Goal: Task Accomplishment & Management: Manage account settings

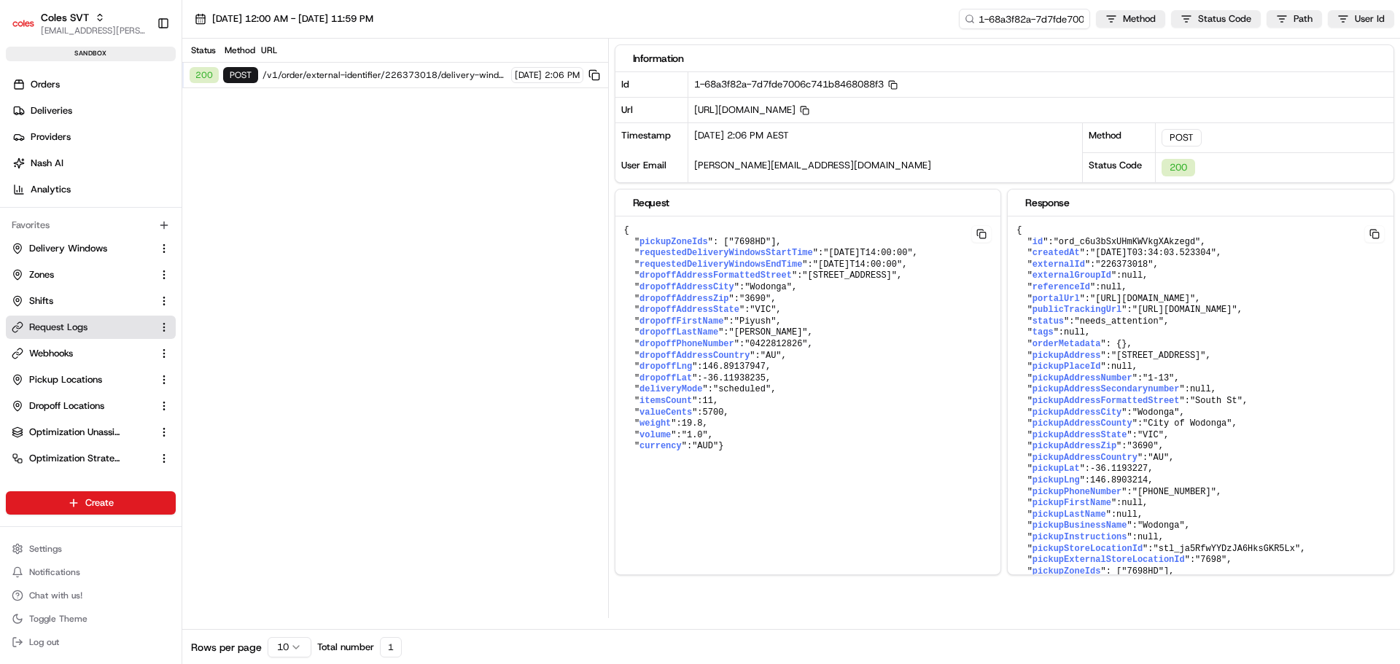
scroll to position [1171, 0]
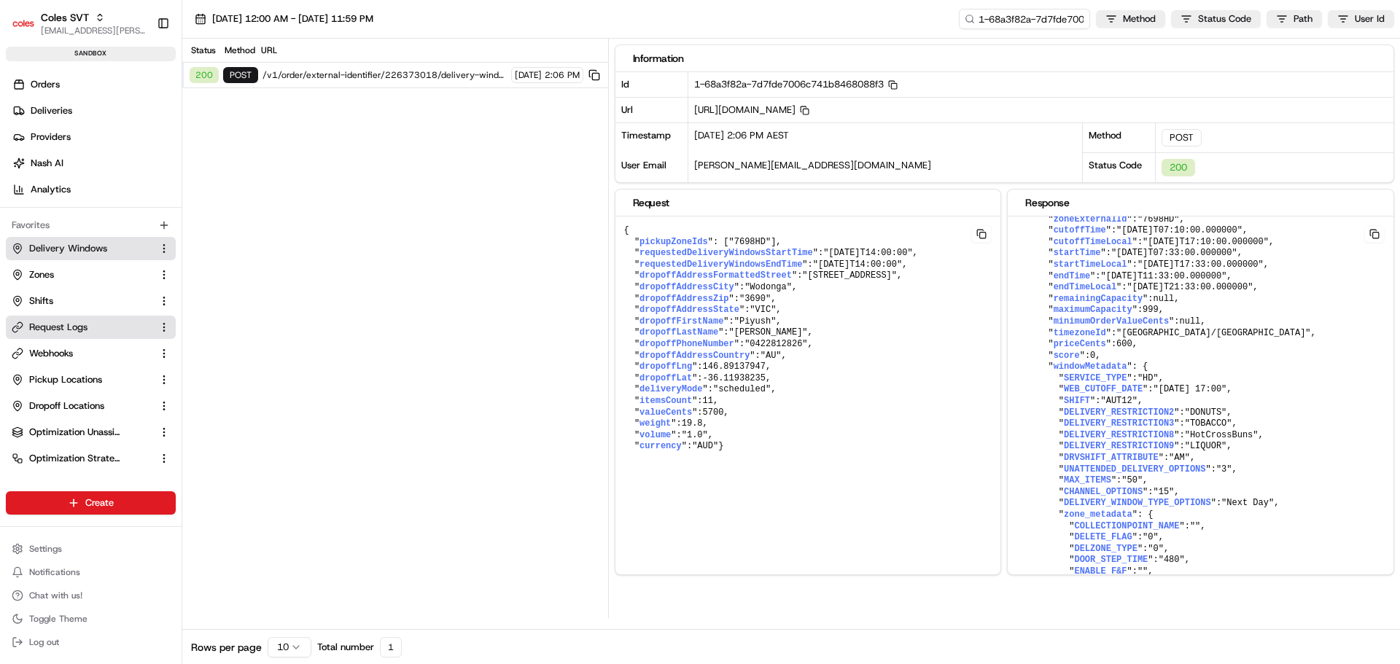
click at [64, 246] on span "Delivery Windows" at bounding box center [68, 248] width 78 height 13
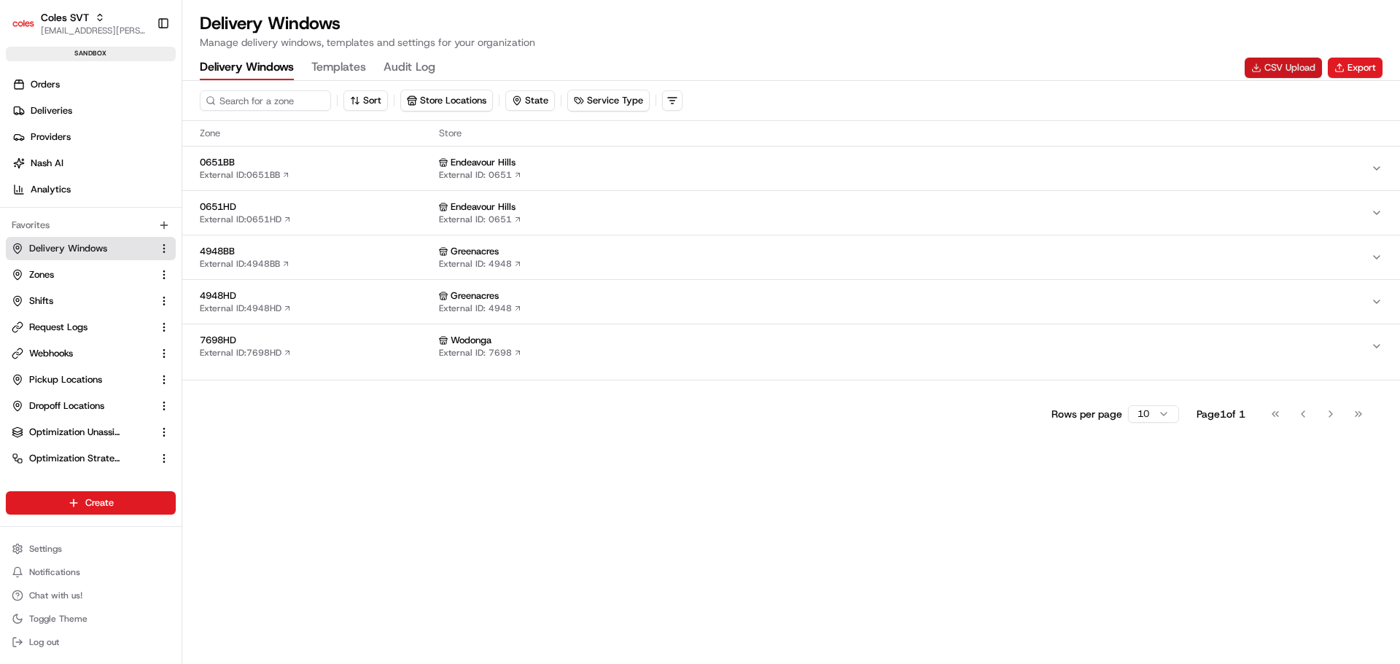
click at [1272, 70] on button "CSV Upload" at bounding box center [1282, 68] width 77 height 20
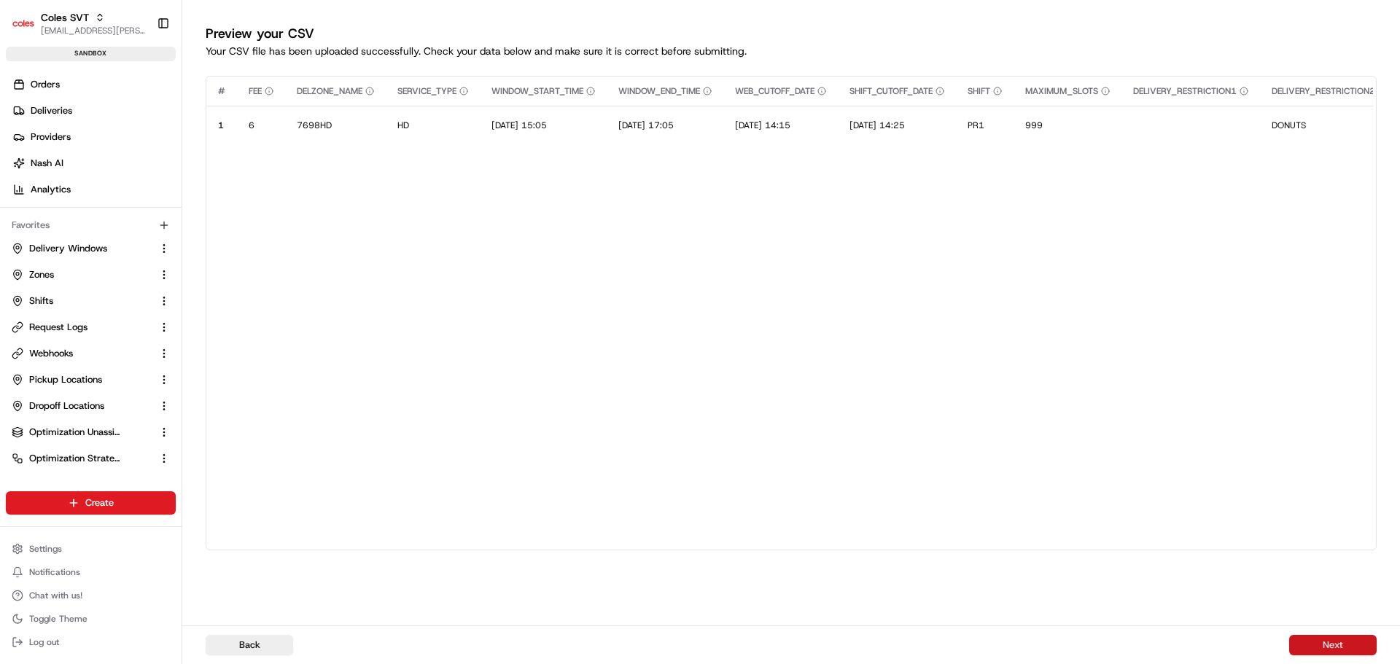
click at [1316, 638] on button "Next" at bounding box center [1332, 645] width 87 height 20
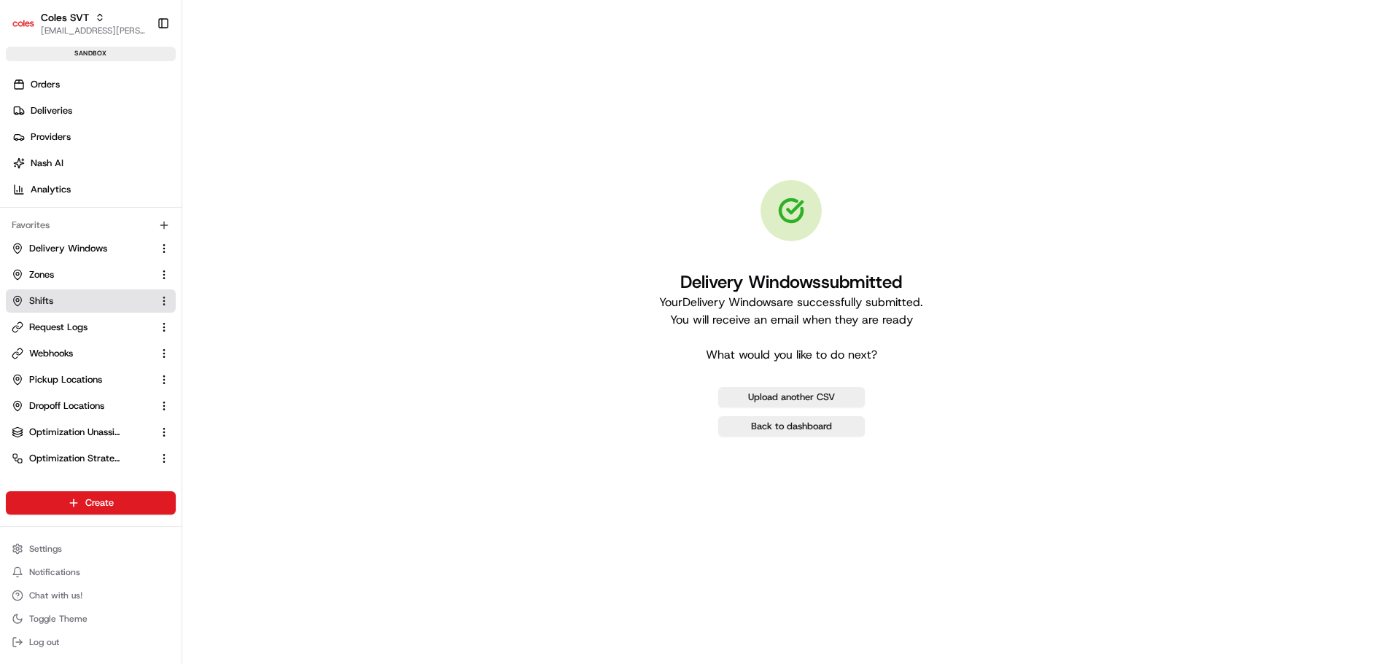
click at [47, 299] on span "Shifts" at bounding box center [41, 300] width 24 height 13
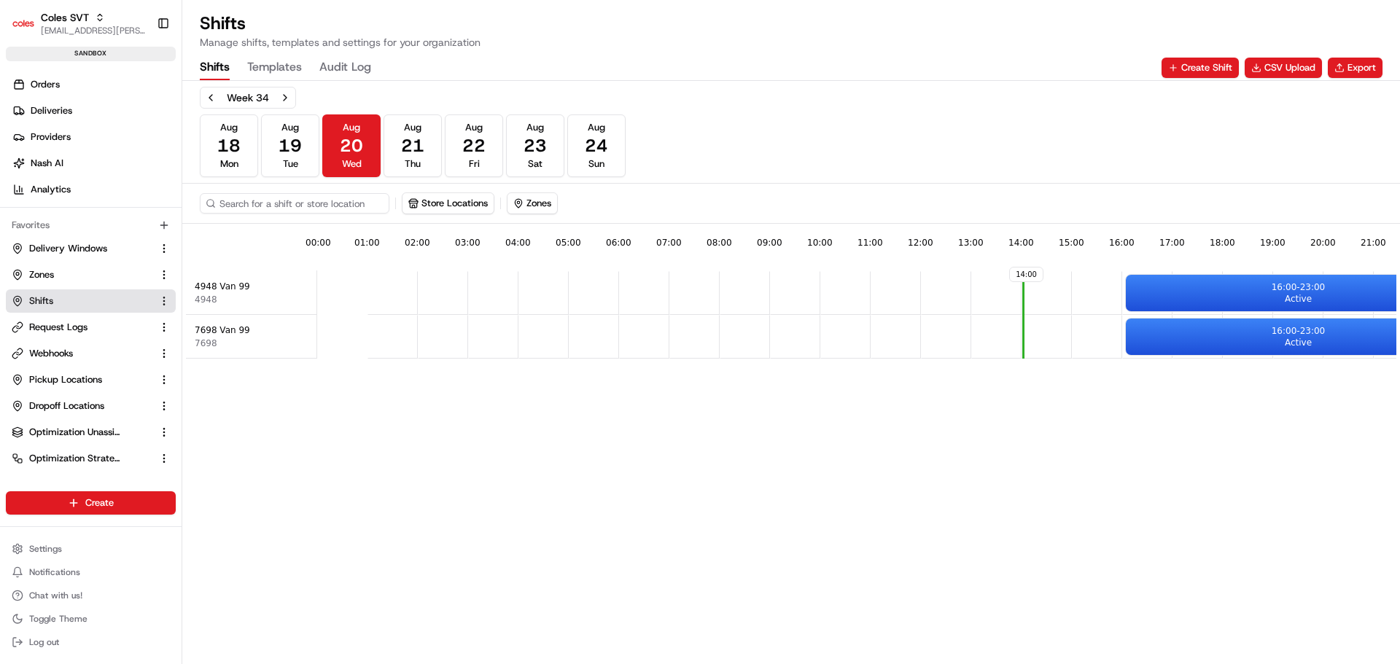
scroll to position [0, 128]
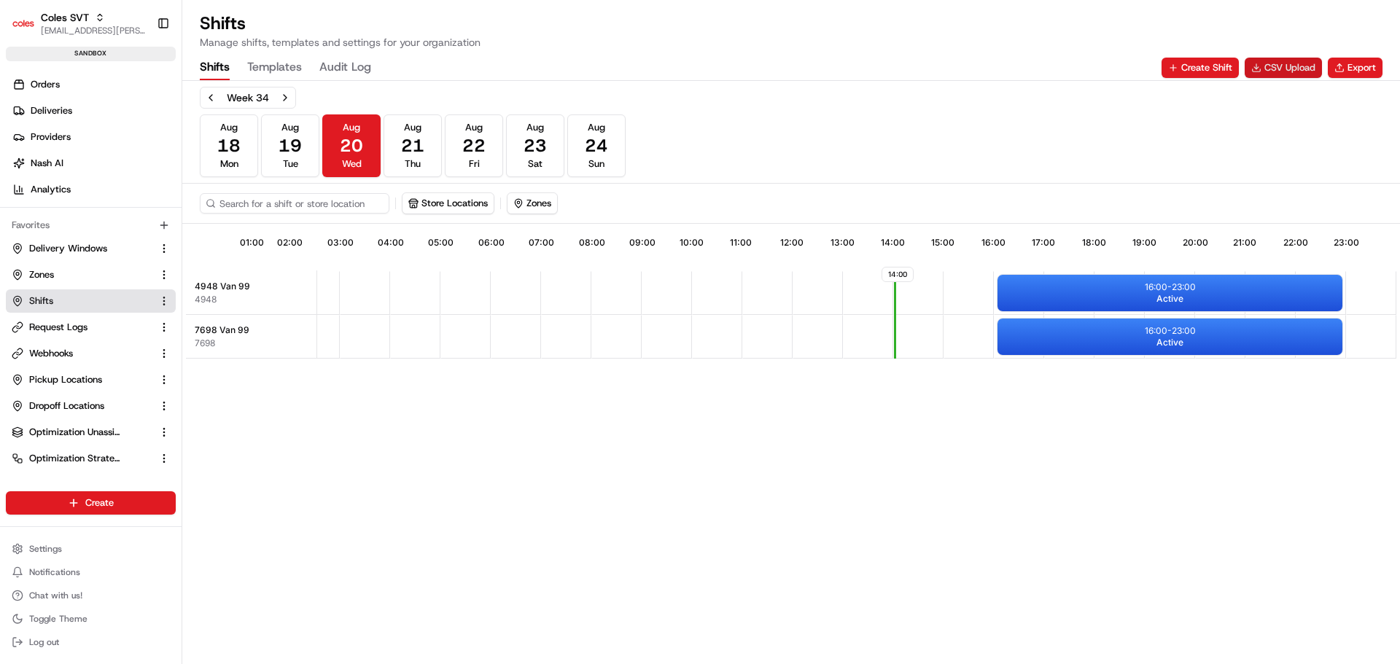
click at [1300, 66] on button "CSV Upload" at bounding box center [1282, 68] width 77 height 20
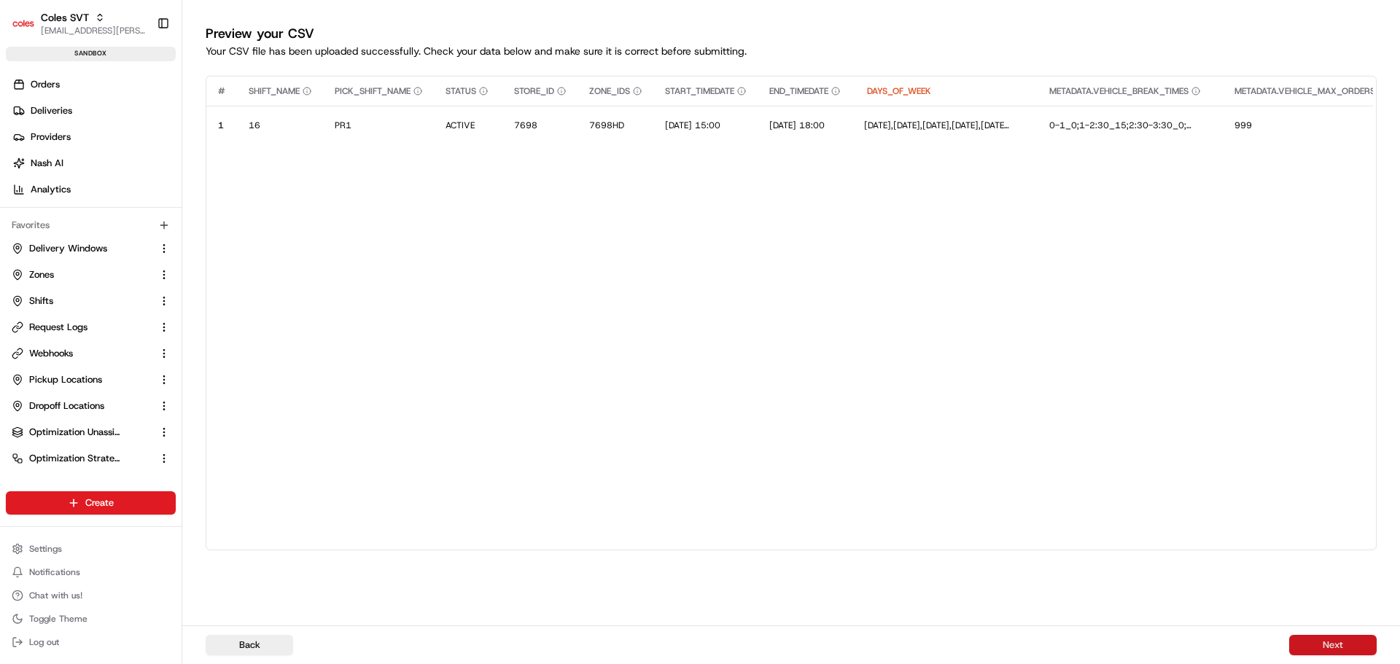
click at [1308, 642] on button "Next" at bounding box center [1332, 645] width 87 height 20
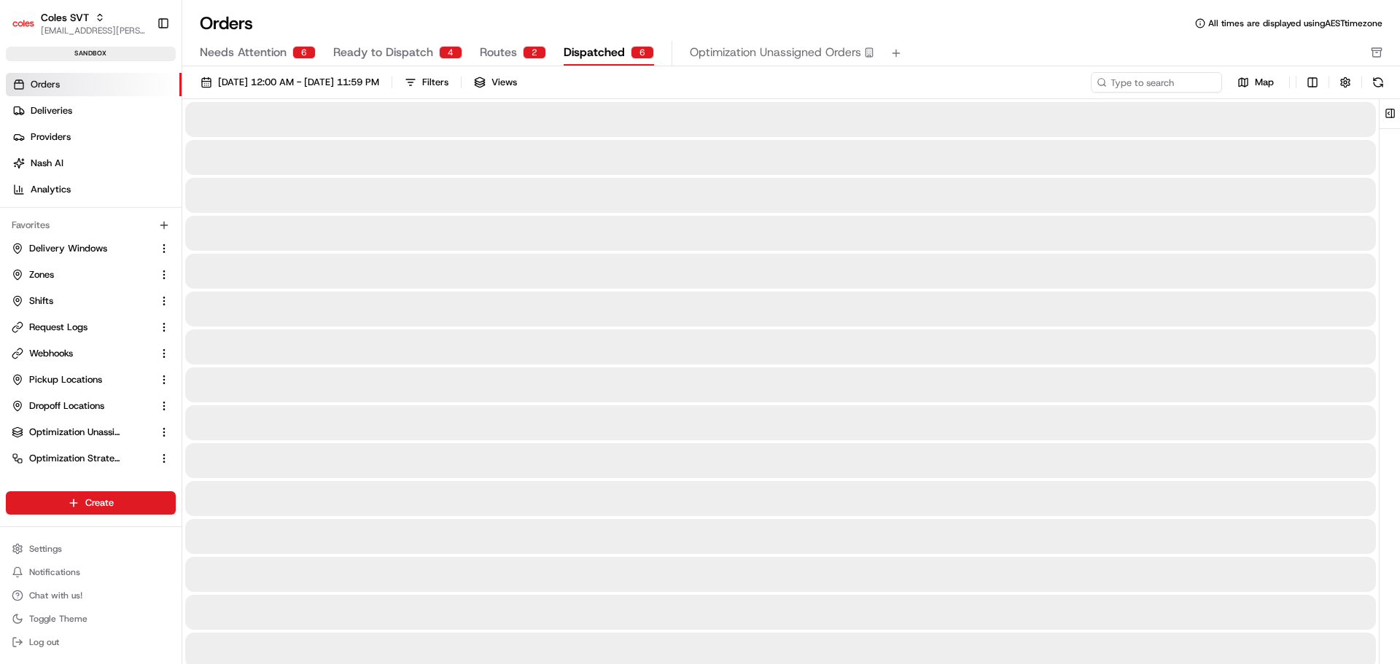
click at [563, 54] on span "Dispatched" at bounding box center [593, 52] width 61 height 17
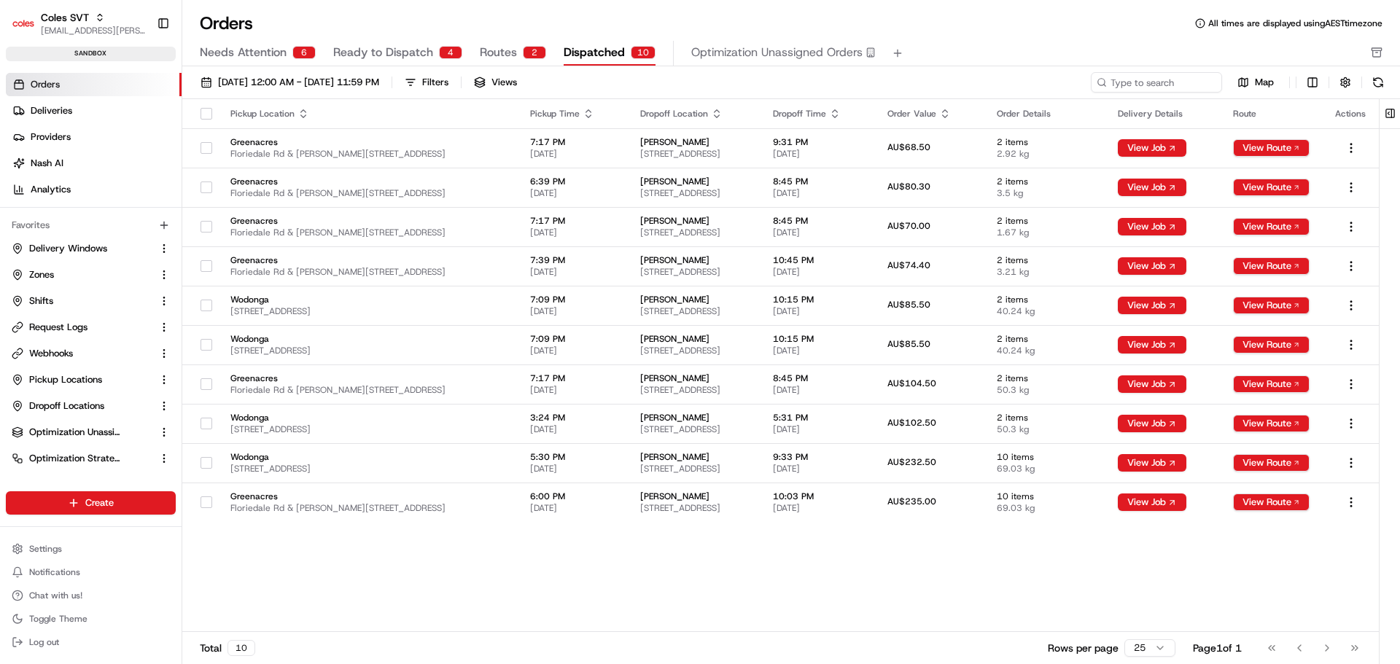
click at [39, 89] on span "Orders" at bounding box center [45, 84] width 29 height 13
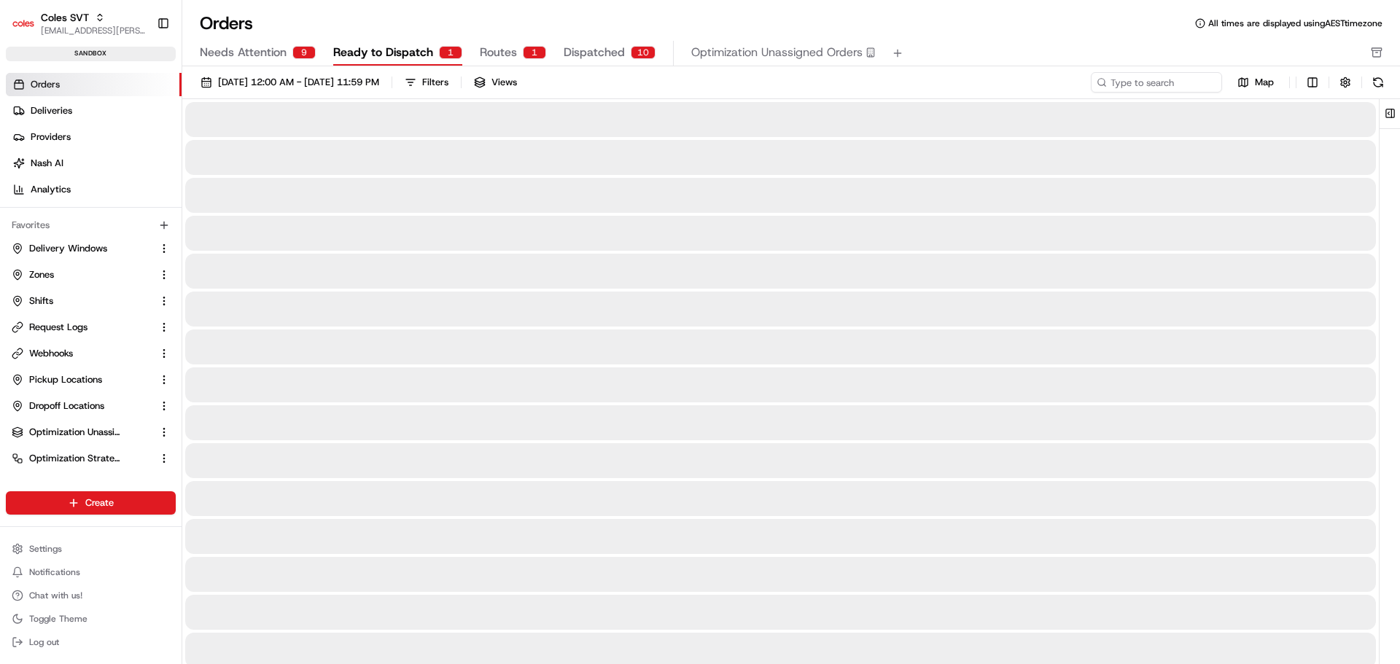
click at [420, 53] on span "Ready to Dispatch" at bounding box center [383, 52] width 100 height 17
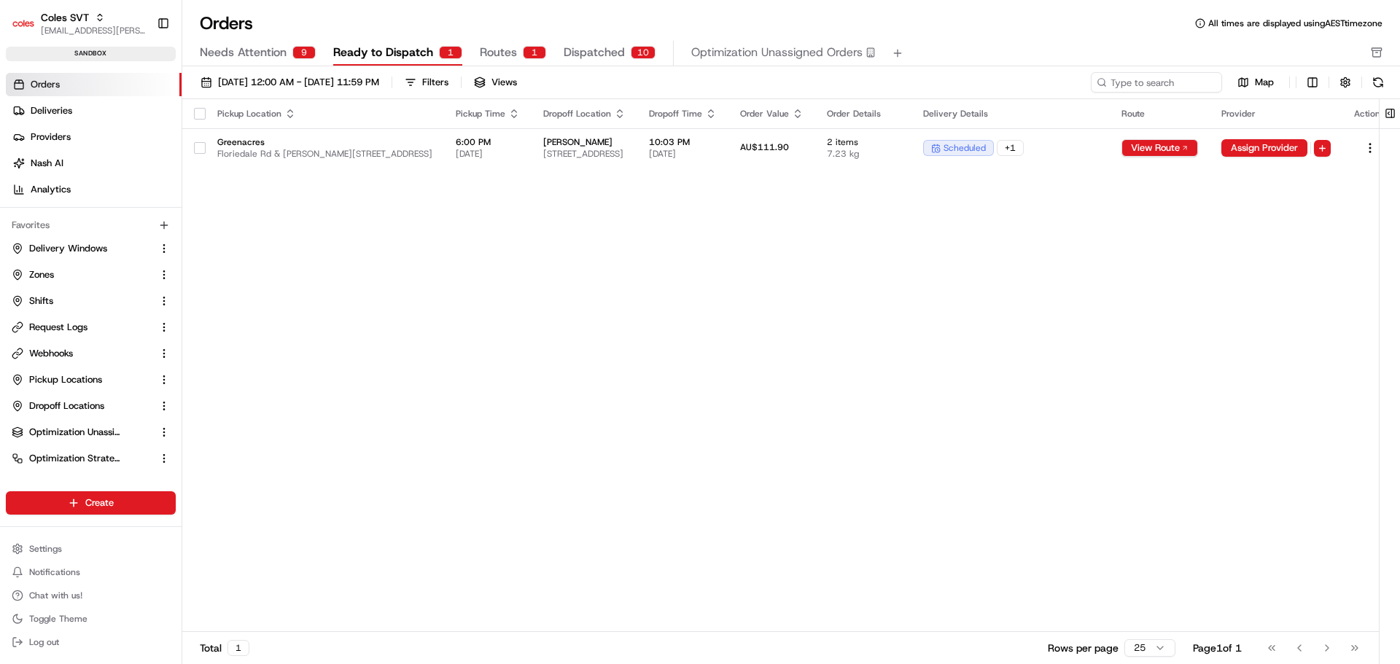
click at [488, 51] on span "Routes" at bounding box center [498, 52] width 37 height 17
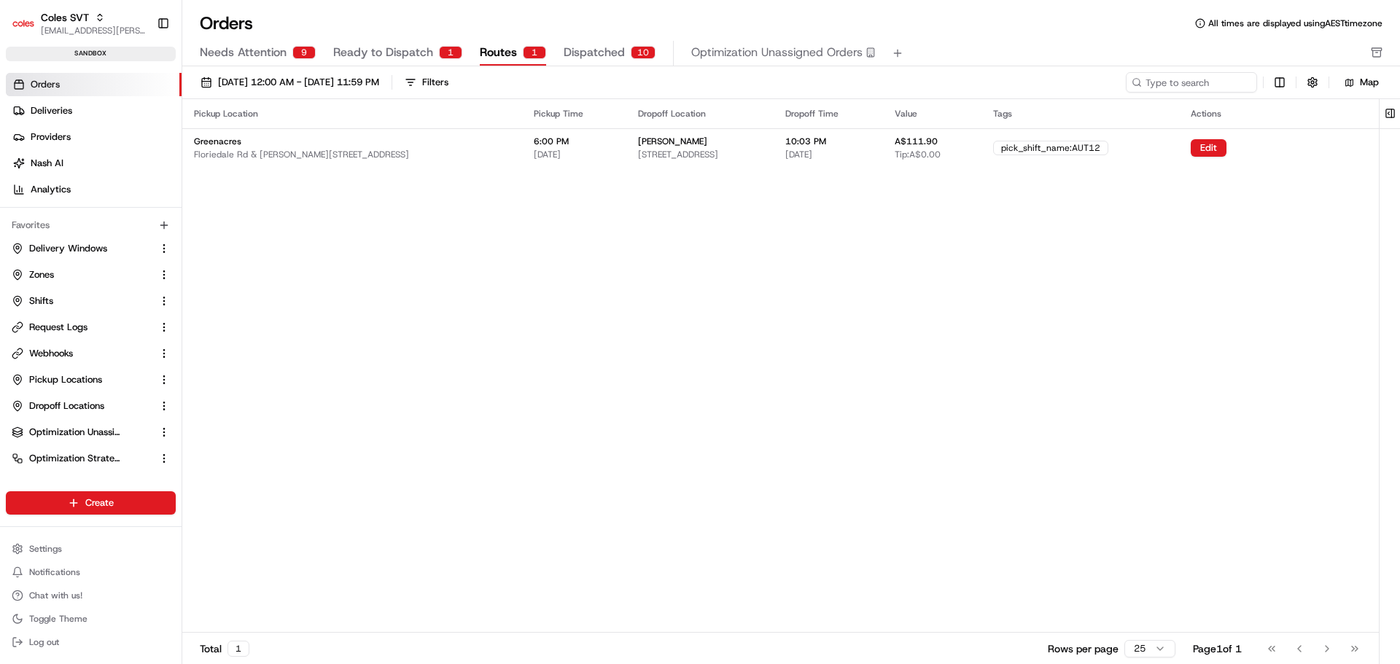
click at [434, 58] on button "Ready to Dispatch 1" at bounding box center [397, 53] width 129 height 25
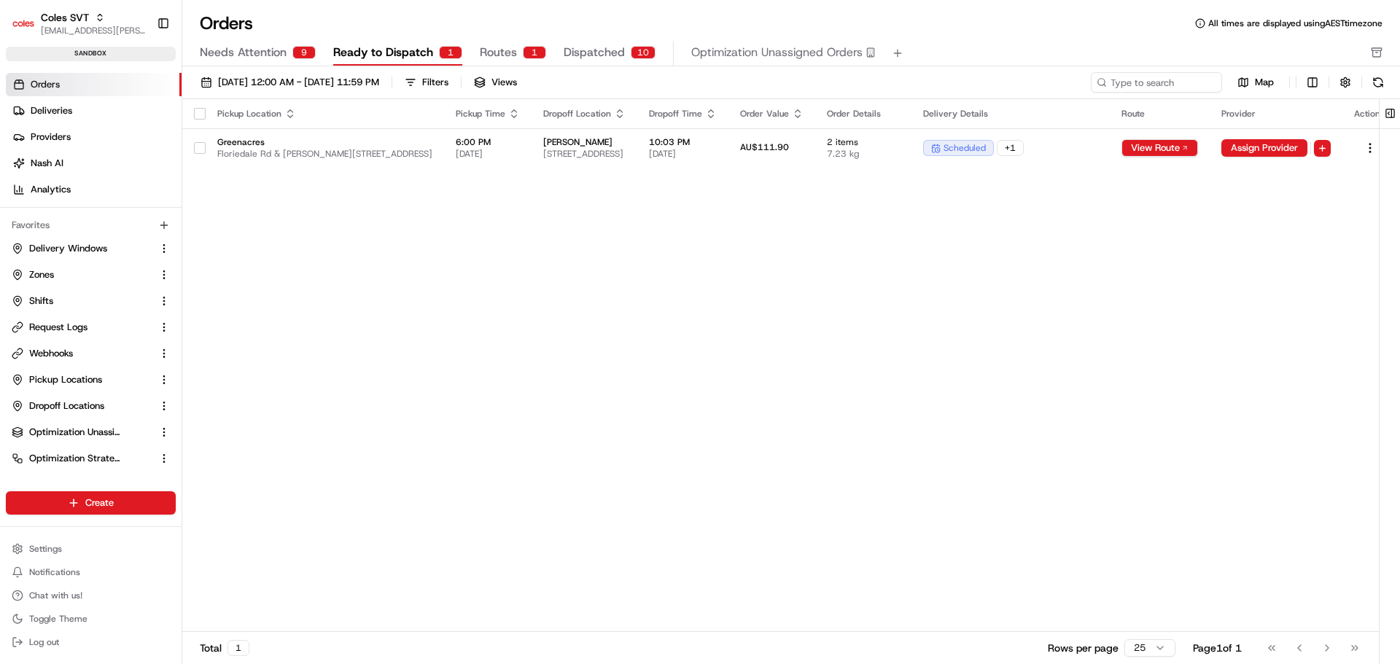
click at [283, 55] on span "Needs Attention" at bounding box center [243, 52] width 87 height 17
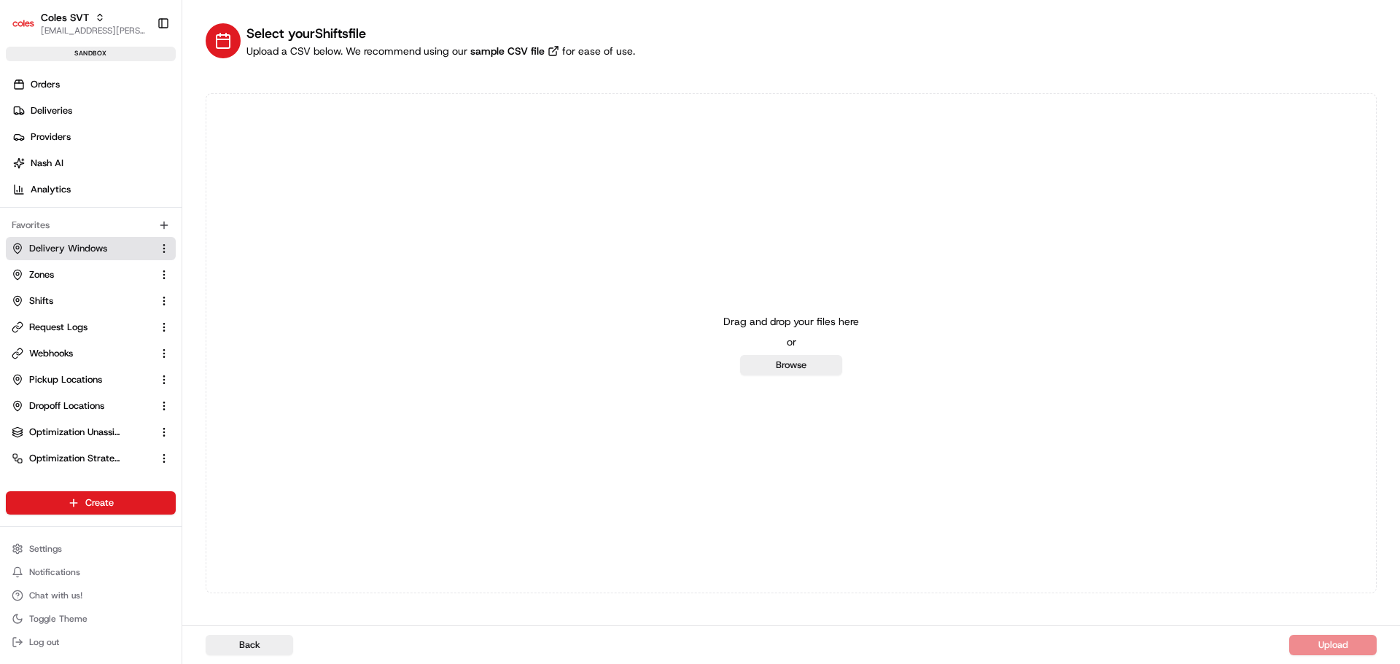
click at [50, 255] on button "Delivery Windows" at bounding box center [91, 248] width 170 height 23
click at [52, 246] on span "Delivery Windows" at bounding box center [68, 248] width 78 height 13
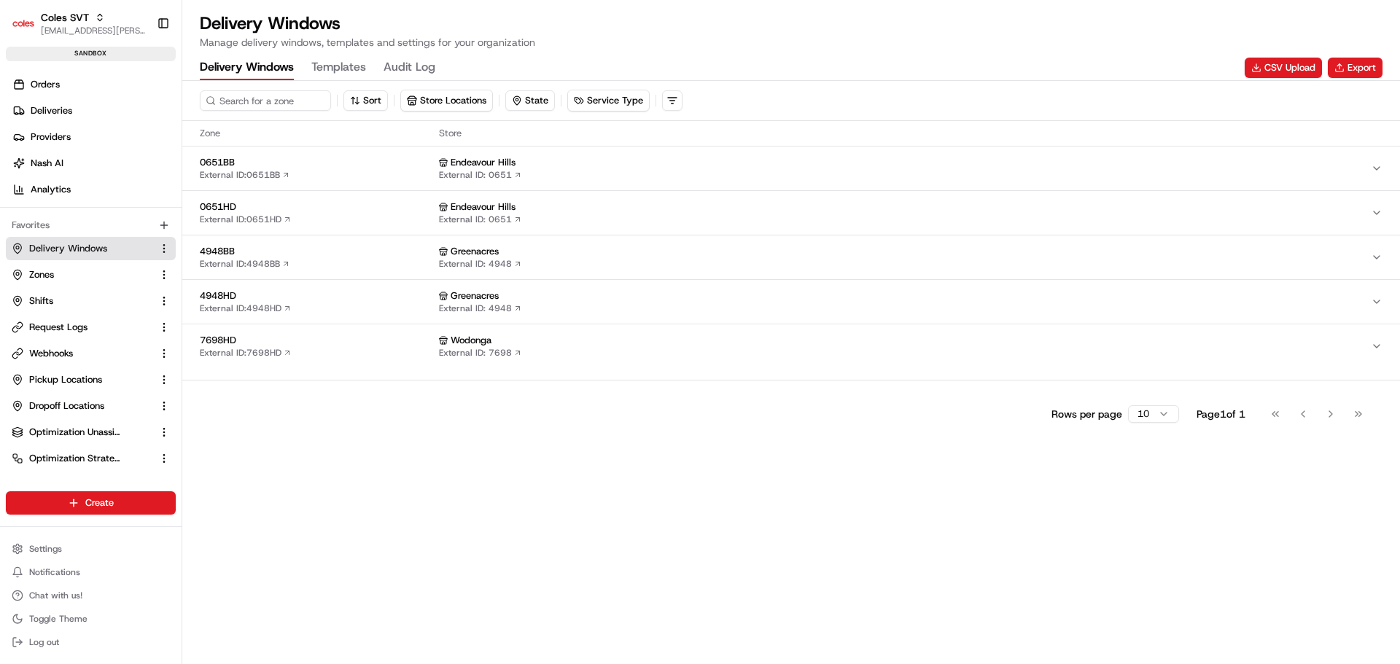
click at [351, 289] on span "4948HD" at bounding box center [316, 295] width 233 height 13
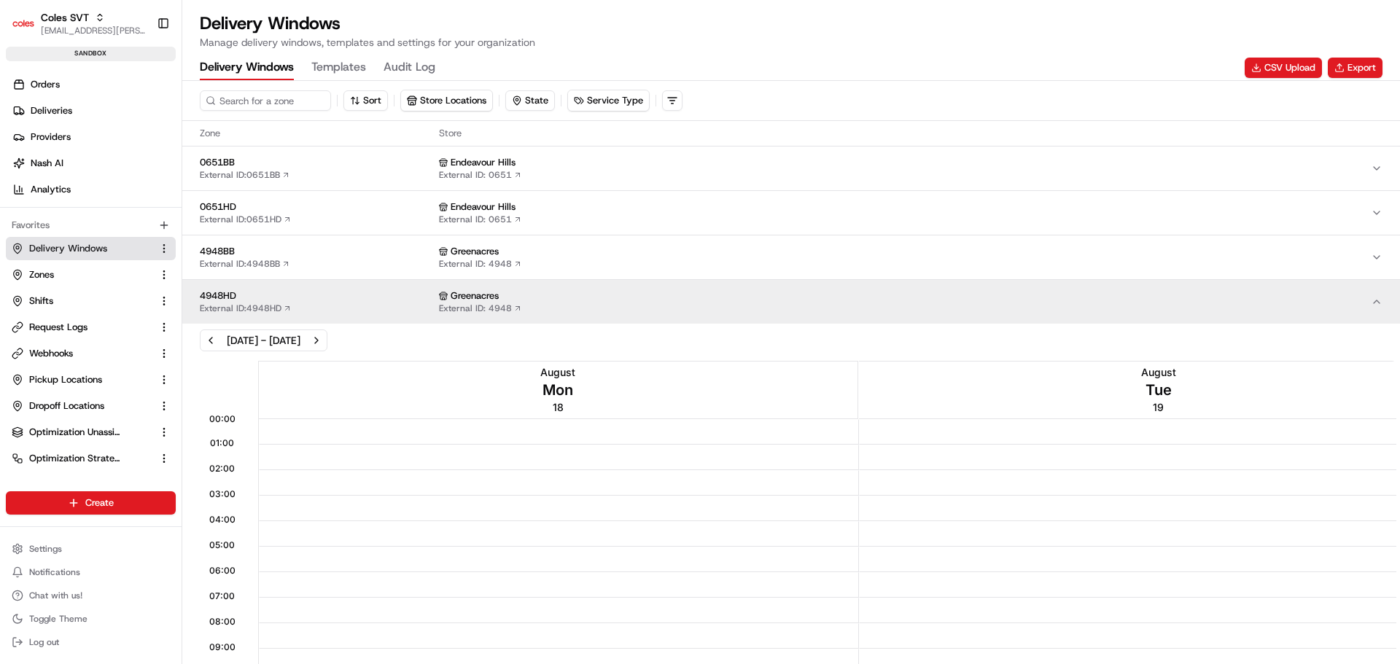
click at [323, 289] on button "4948HD External ID: 4948HD Greenacres External ID: 4948" at bounding box center [790, 302] width 1217 height 44
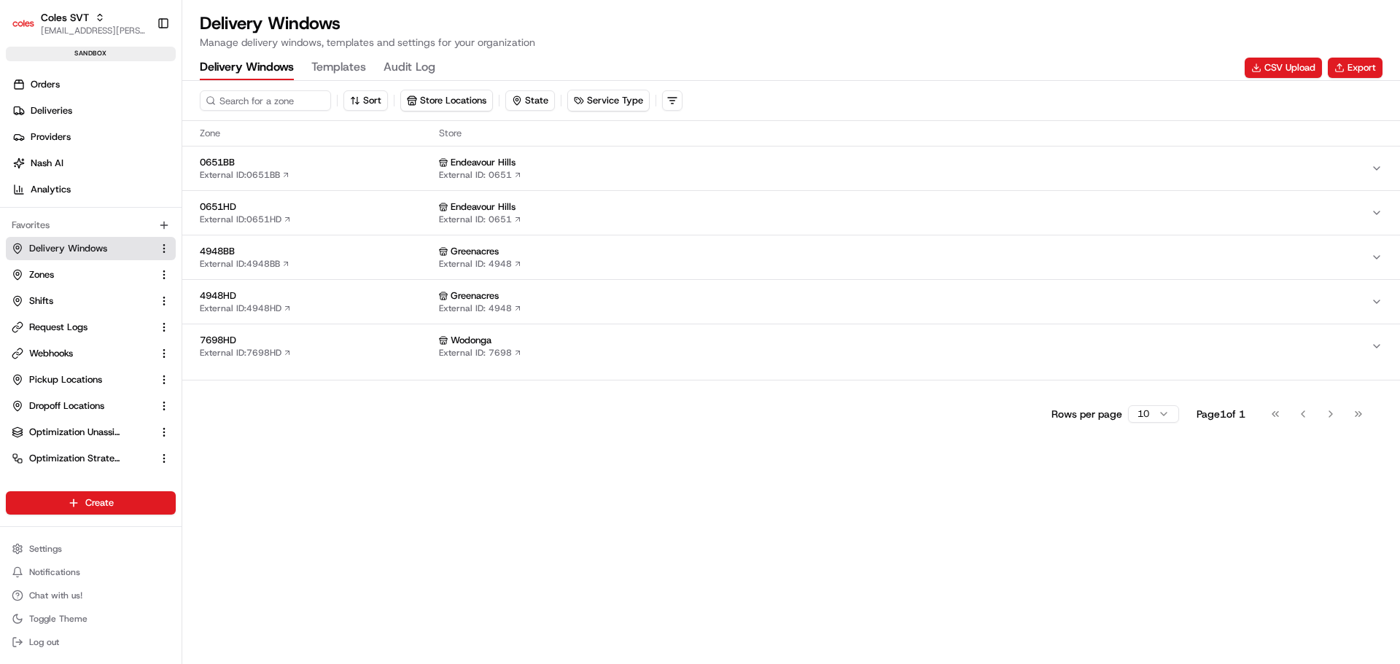
click at [347, 340] on span "7698HD" at bounding box center [316, 340] width 233 height 13
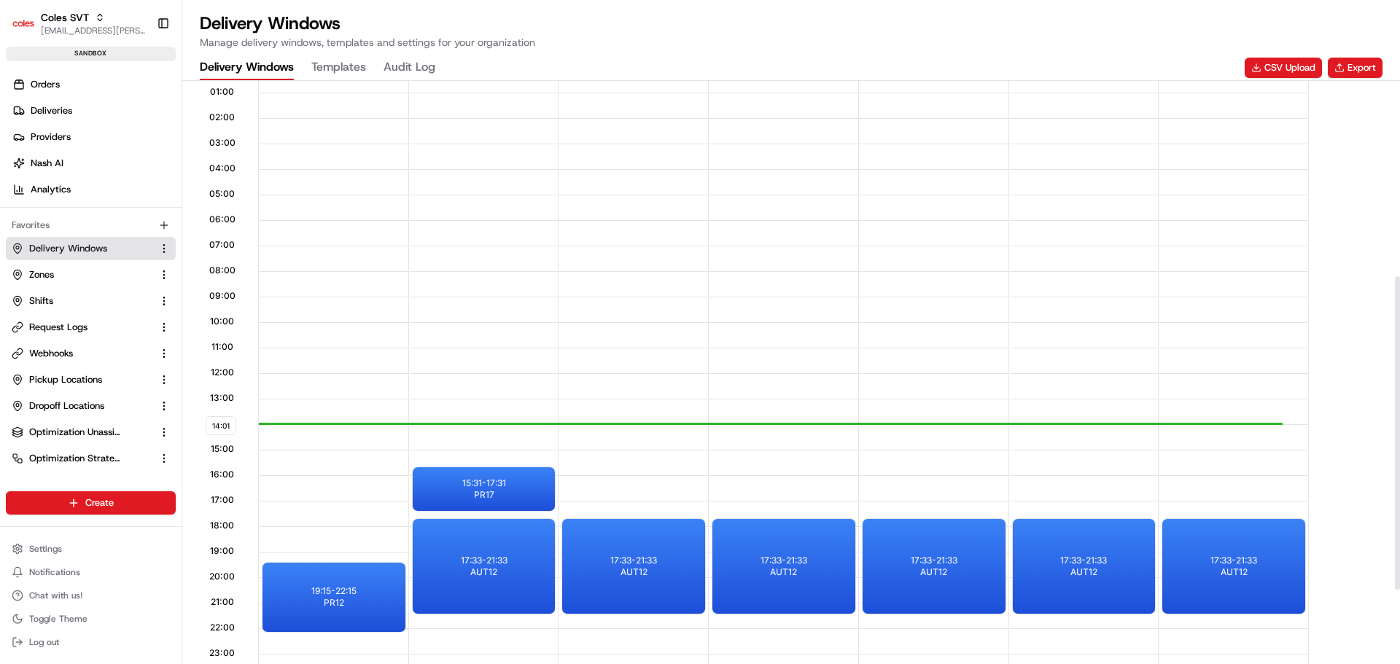
scroll to position [501, 0]
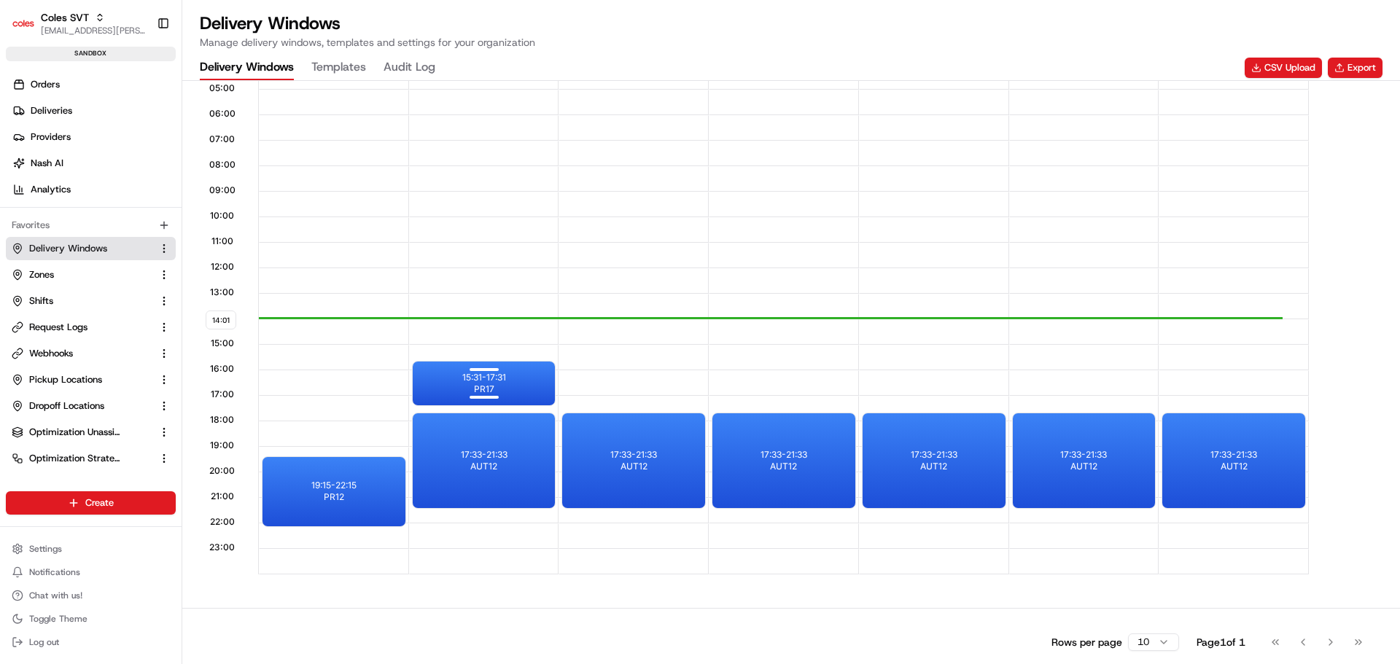
click at [448, 383] on div "15:31 - 17:31 PR17" at bounding box center [484, 384] width 143 height 44
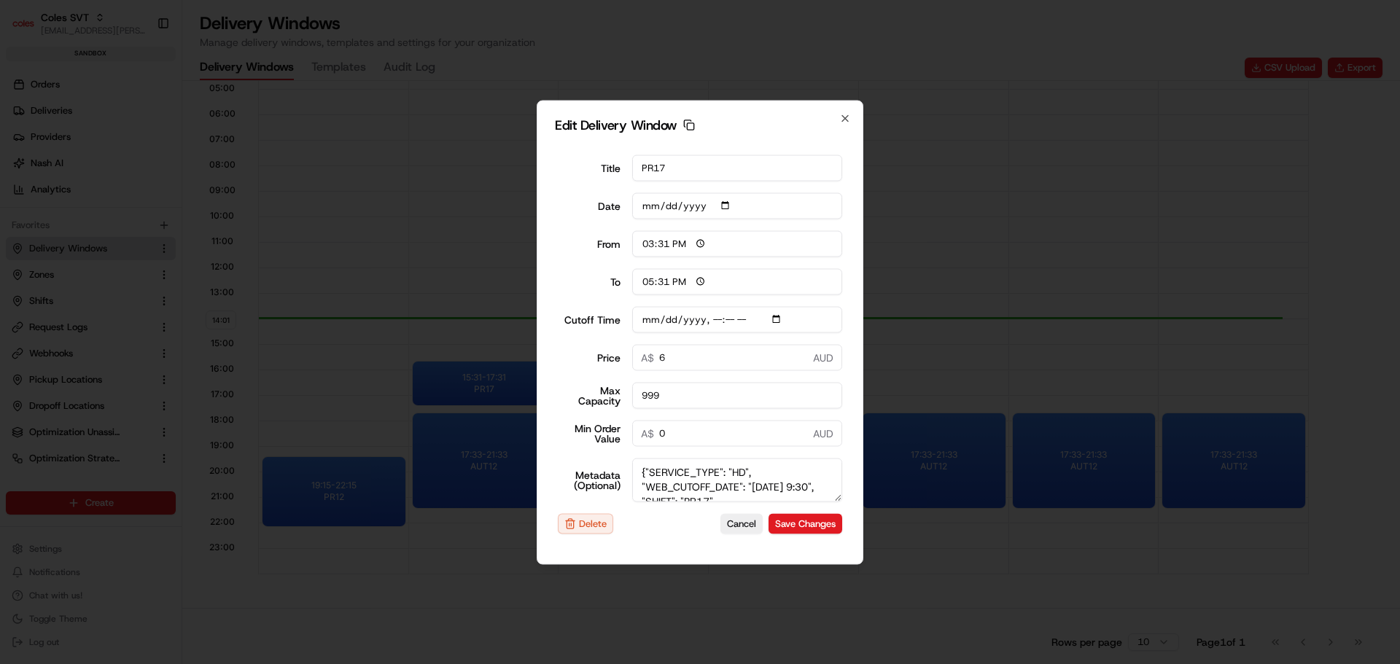
click at [647, 204] on input "2025-08-19" at bounding box center [737, 205] width 211 height 26
type input "2025-08-02"
type input "2025-08-19T09:40"
type input "2025-08-20"
click at [644, 321] on input "Cutoff Time" at bounding box center [737, 319] width 211 height 26
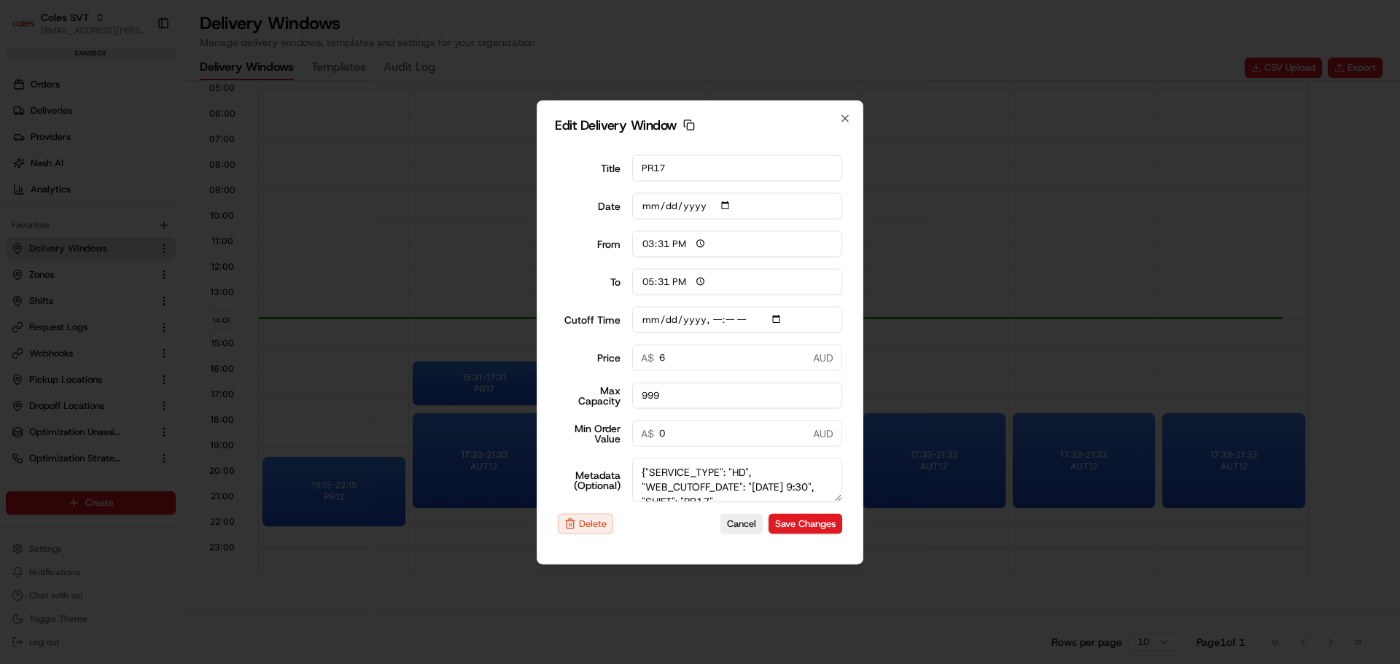
click at [644, 321] on input "Cutoff Time" at bounding box center [737, 319] width 211 height 26
type input "2025-08-20T09:40"
click at [760, 485] on textarea "{"SERVICE_TYPE": "HD", "WEB_CUTOFF_DATE": "19/08/2025 9:30", "SHIFT": "PR17", "…" at bounding box center [737, 480] width 211 height 44
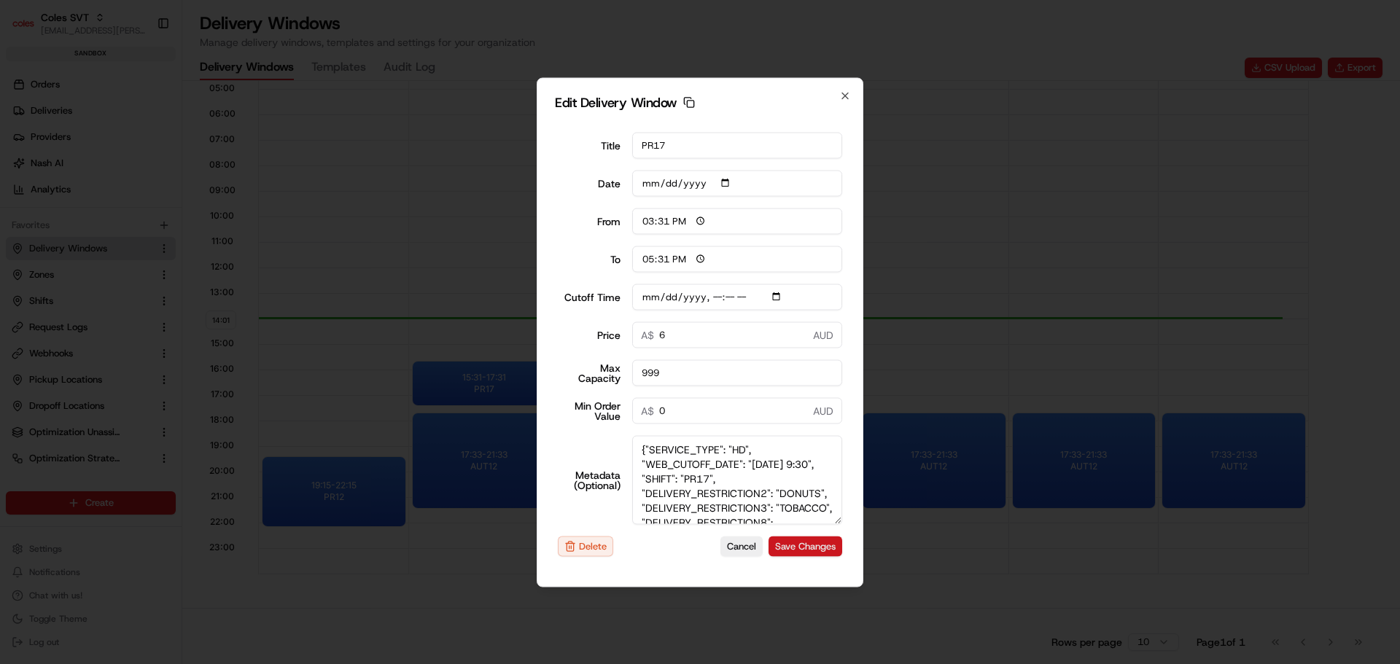
drag, startPoint x: 838, startPoint y: 499, endPoint x: 840, endPoint y: 545, distance: 45.2
click at [840, 545] on form "Title PR17 Date 2025-08-20 From 15:31 To 17:31 Cutoff Time Price 6 A$ AUD Max C…" at bounding box center [700, 344] width 290 height 448
type textarea "{"SERVICE_TYPE": "HD", "WEB_CUTOFF_DATE": "29/08/2025 9:30", "SHIFT": "PR17", "…"
click at [847, 93] on icon "button" at bounding box center [845, 96] width 12 height 12
type input "14:02"
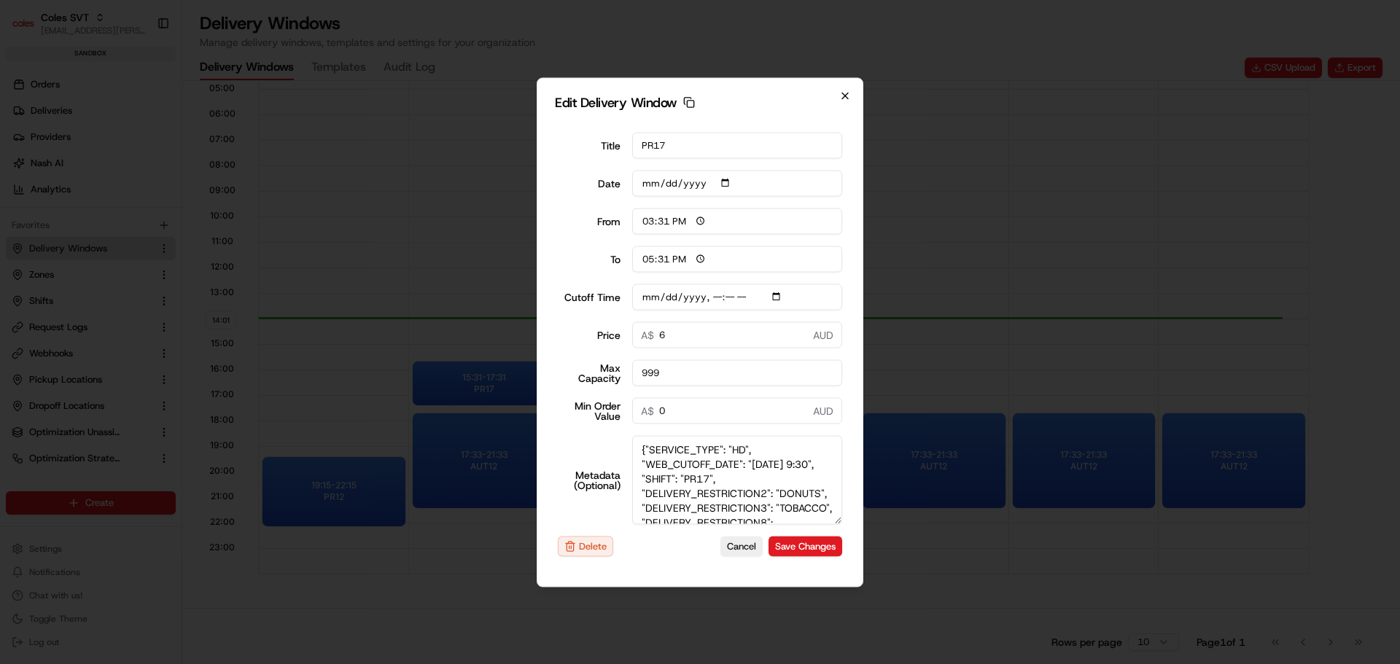
type input "15:02"
type input "2025-08-19T09:40"
type input "0"
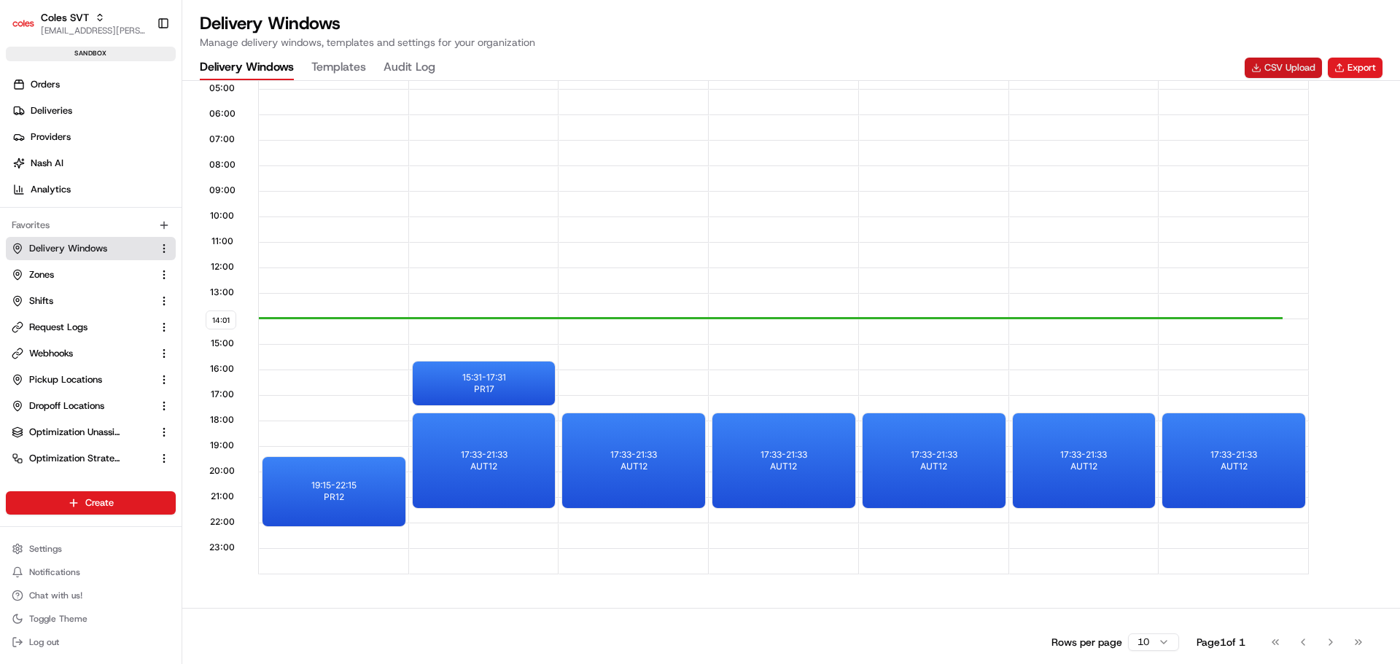
click at [1272, 73] on button "CSV Upload" at bounding box center [1282, 68] width 77 height 20
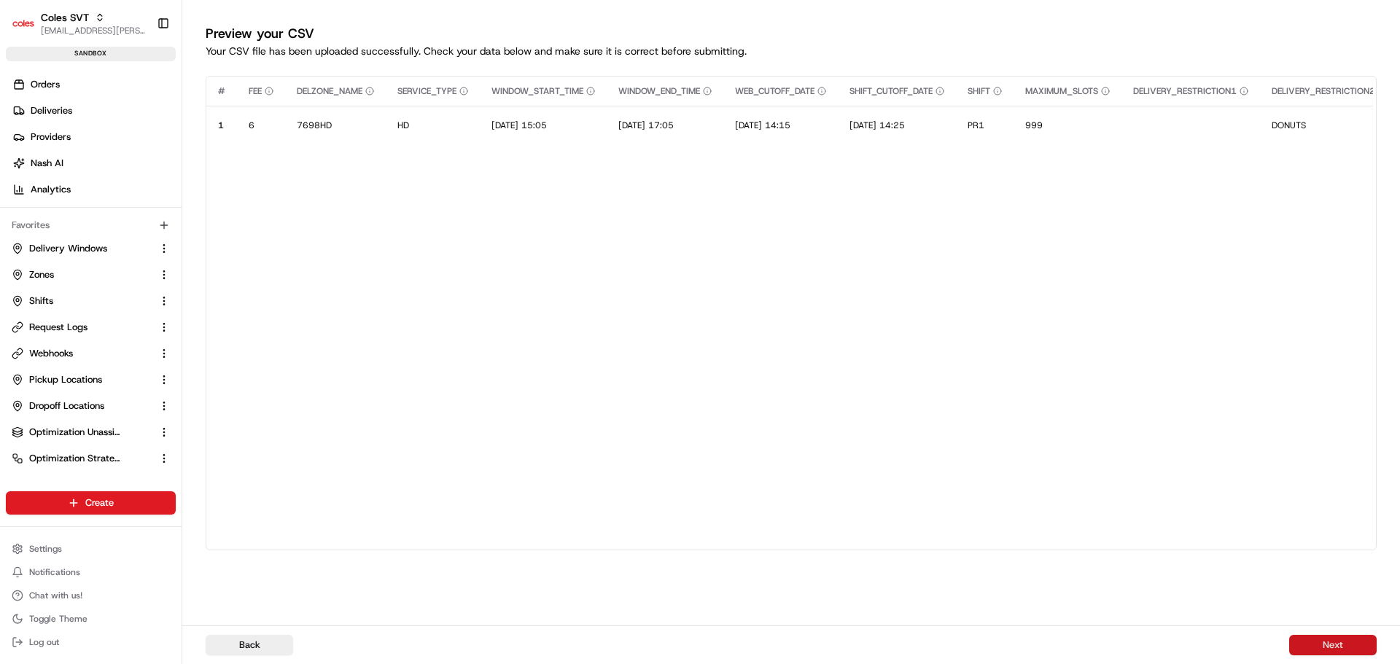
click at [1314, 637] on button "Next" at bounding box center [1332, 645] width 87 height 20
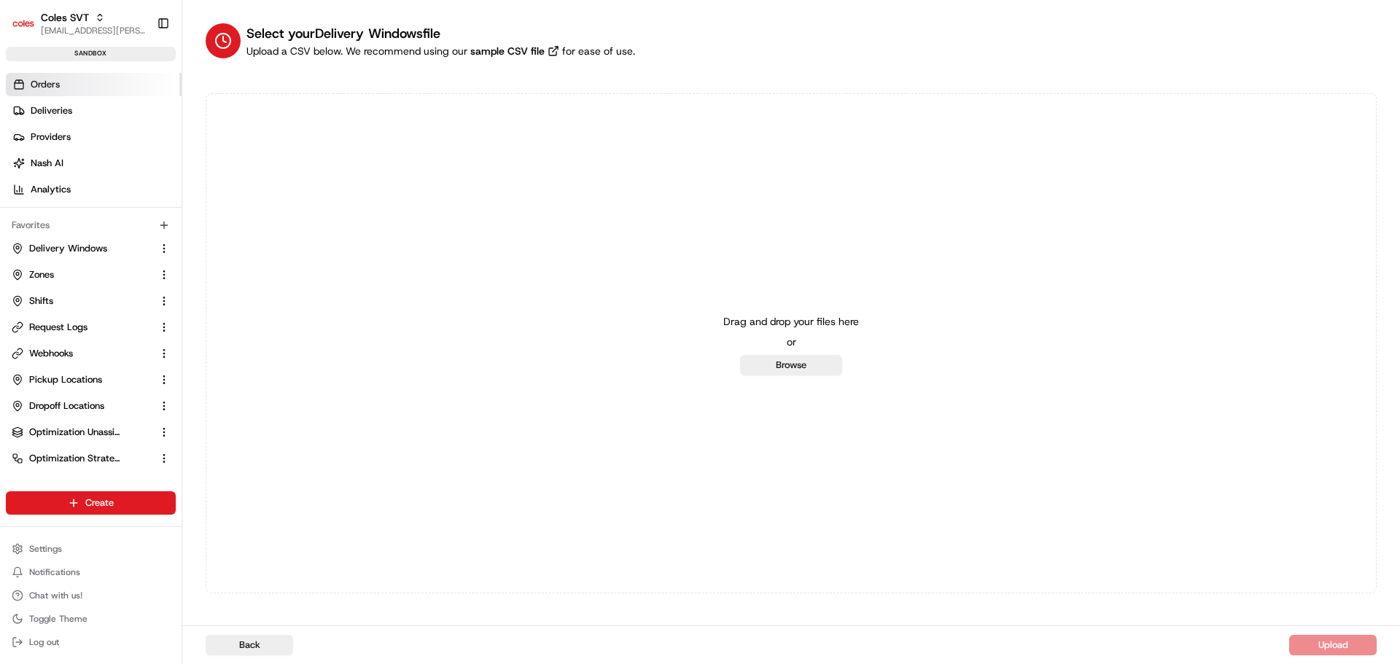
click at [41, 83] on span "Orders" at bounding box center [45, 84] width 29 height 13
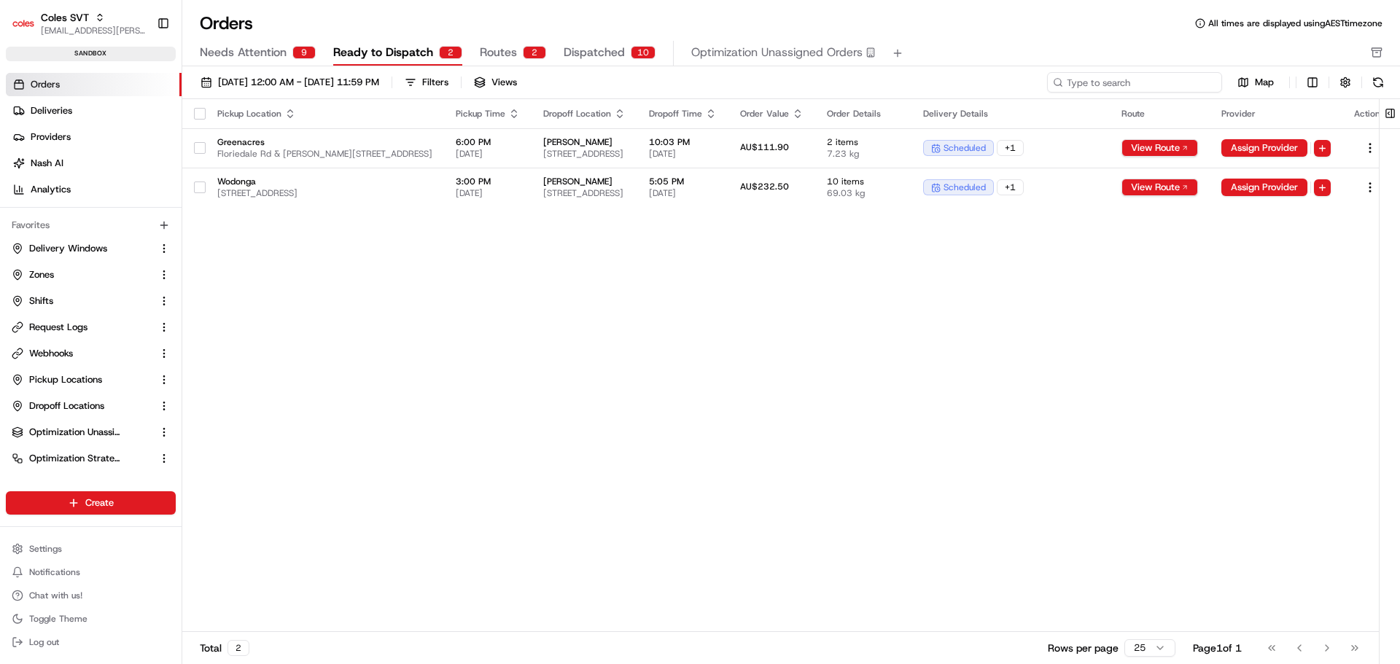
click at [1187, 79] on input at bounding box center [1134, 82] width 175 height 20
paste input "226375060"
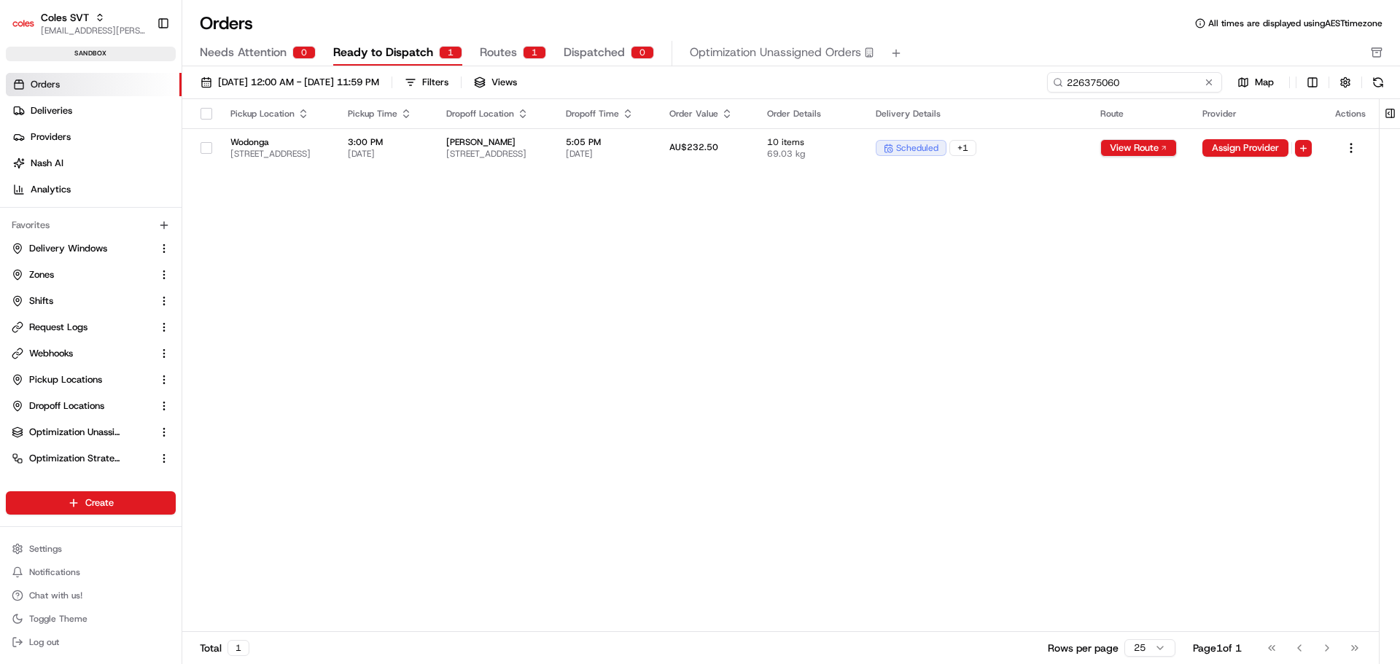
type input "226375060"
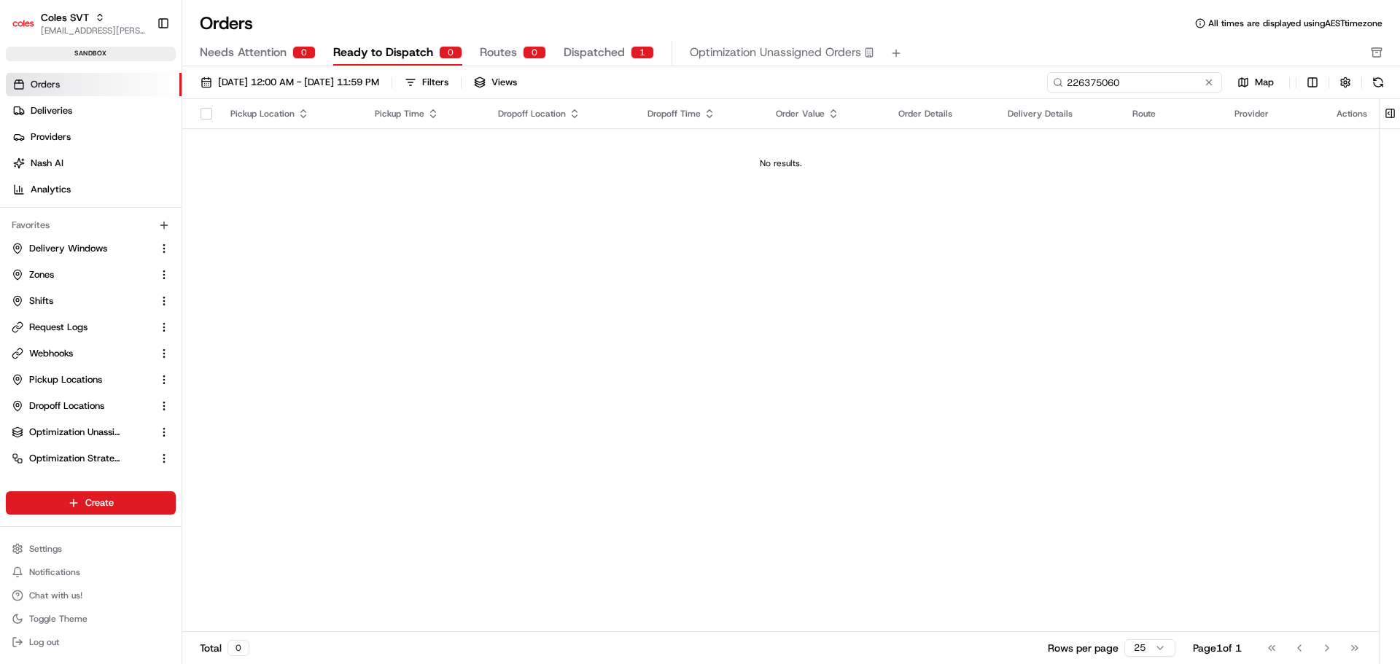
click at [1088, 82] on input "226375060" at bounding box center [1134, 82] width 175 height 20
click at [608, 51] on span "Dispatched" at bounding box center [593, 52] width 61 height 17
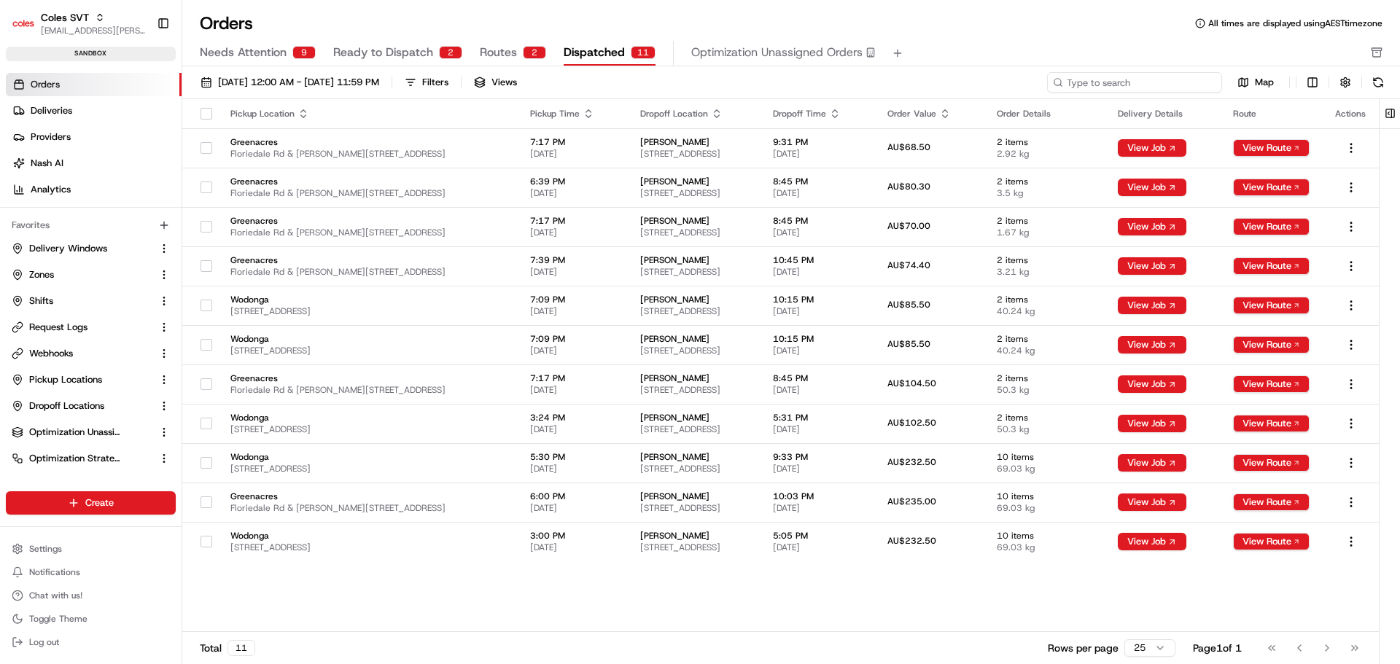
click at [1152, 80] on input at bounding box center [1134, 82] width 175 height 20
paste input "226375060"
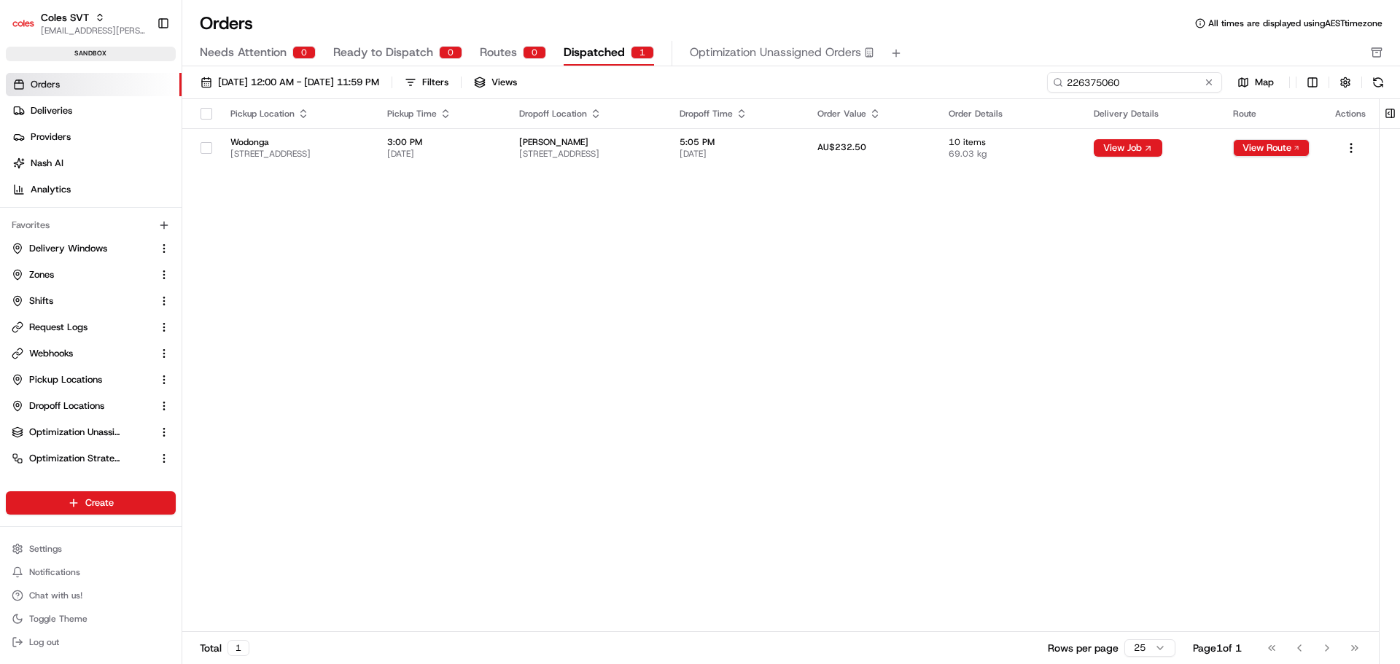
type input "226375060"
